Goal: Transaction & Acquisition: Purchase product/service

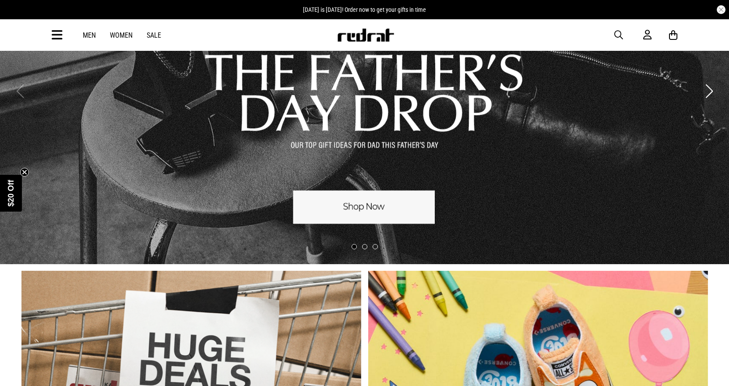
scroll to position [88, 0]
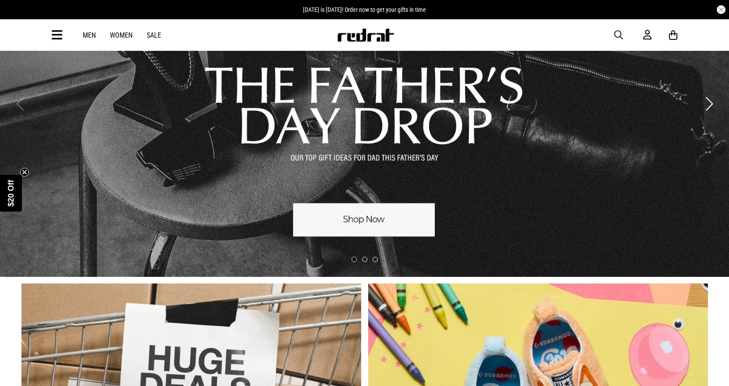
click at [126, 34] on link "Women" at bounding box center [121, 35] width 23 height 8
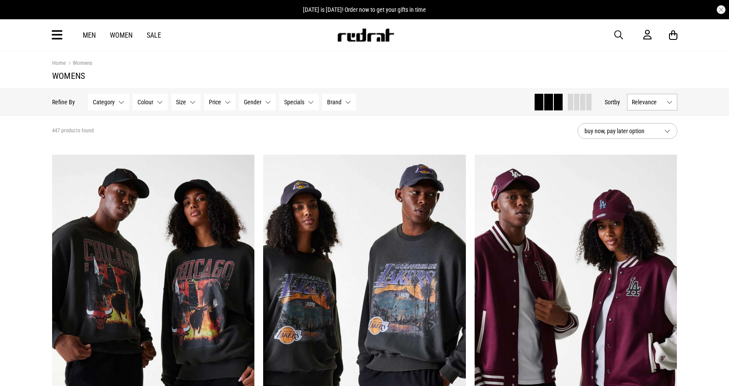
click at [58, 34] on icon at bounding box center [57, 35] width 11 height 14
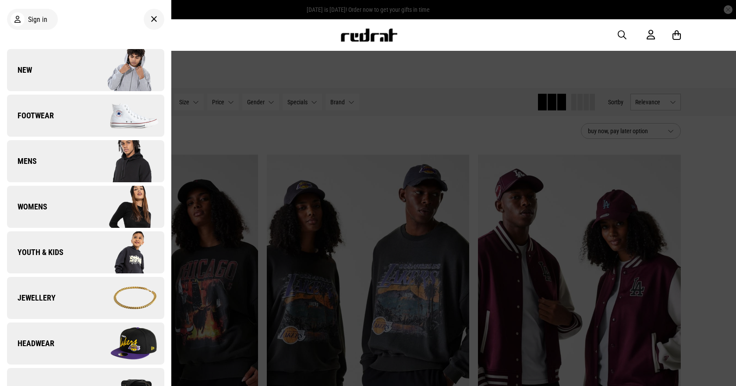
click at [30, 208] on span "Womens" at bounding box center [27, 206] width 40 height 11
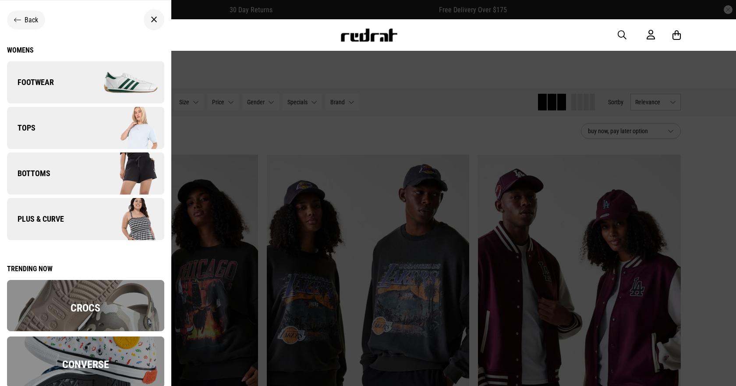
click at [21, 19] on div "Back" at bounding box center [26, 20] width 24 height 8
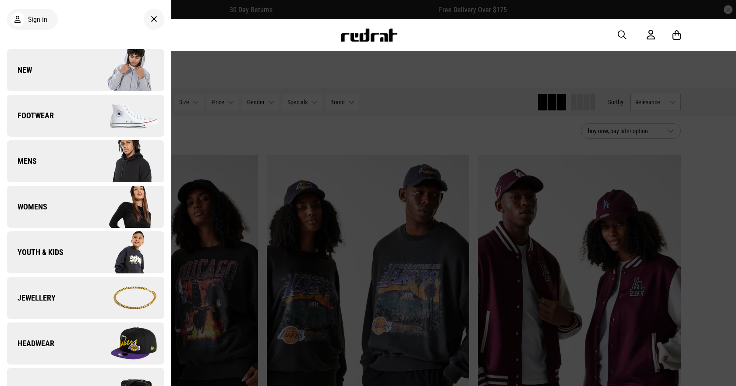
click at [29, 299] on span "Jewellery" at bounding box center [31, 298] width 49 height 11
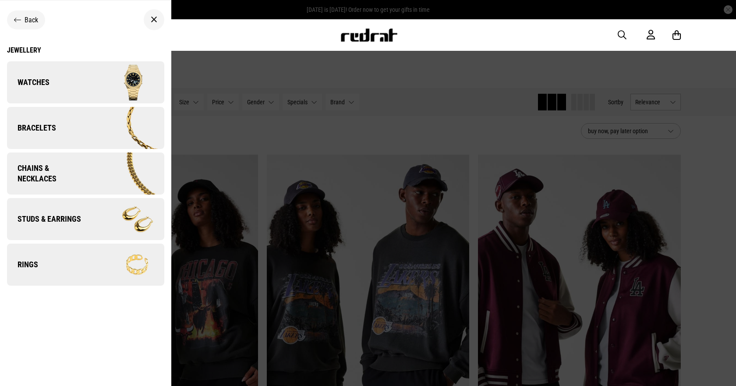
click at [29, 51] on div "Jewellery" at bounding box center [85, 50] width 157 height 8
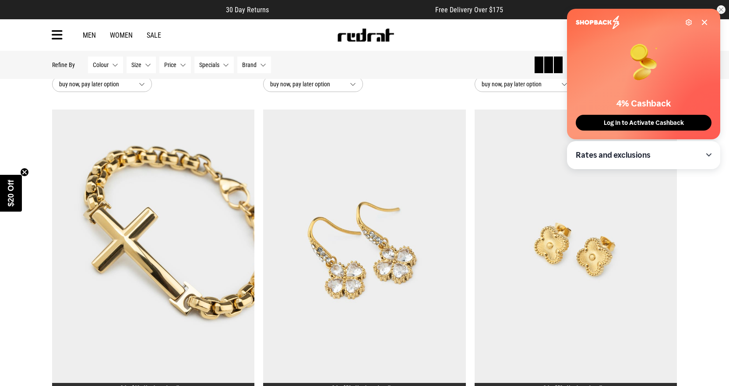
scroll to position [175, 0]
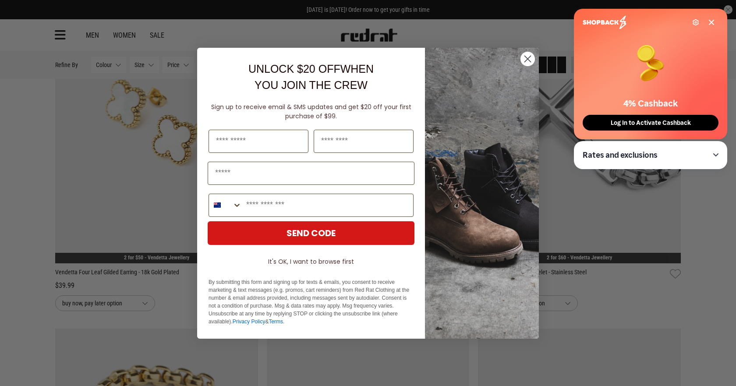
click at [526, 58] on icon "Close dialog" at bounding box center [528, 59] width 6 height 6
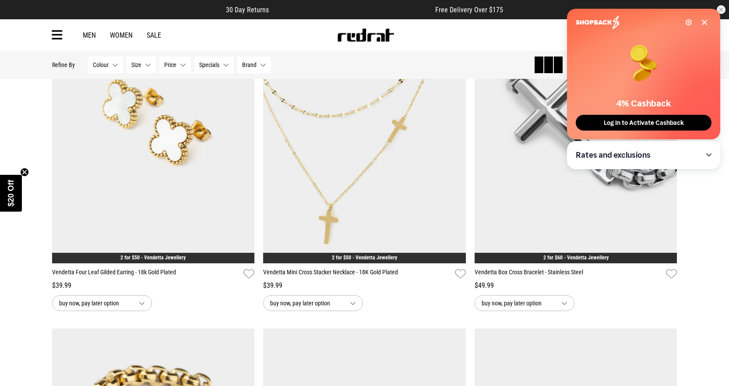
click at [703, 22] on icon at bounding box center [704, 22] width 7 height 7
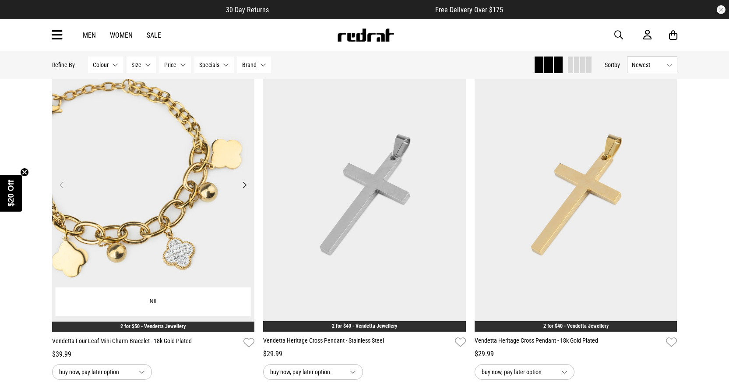
scroll to position [1139, 0]
